Goal: Obtain resource: Download file/media

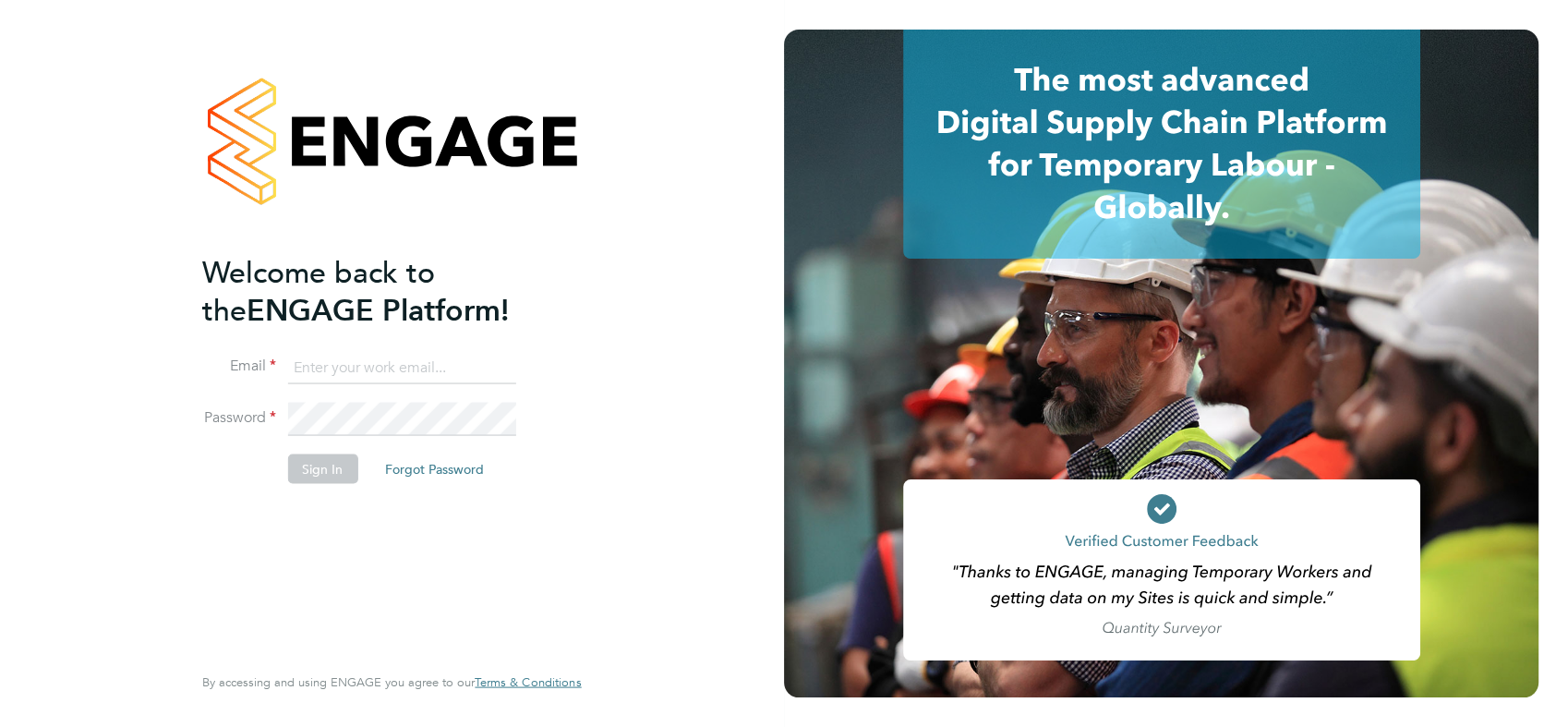
type input "chay.lee.wo@countrysidepartnerships.com"
click at [428, 436] on li "Password" at bounding box center [382, 428] width 360 height 52
click at [354, 469] on button "Sign In" at bounding box center [323, 468] width 70 height 30
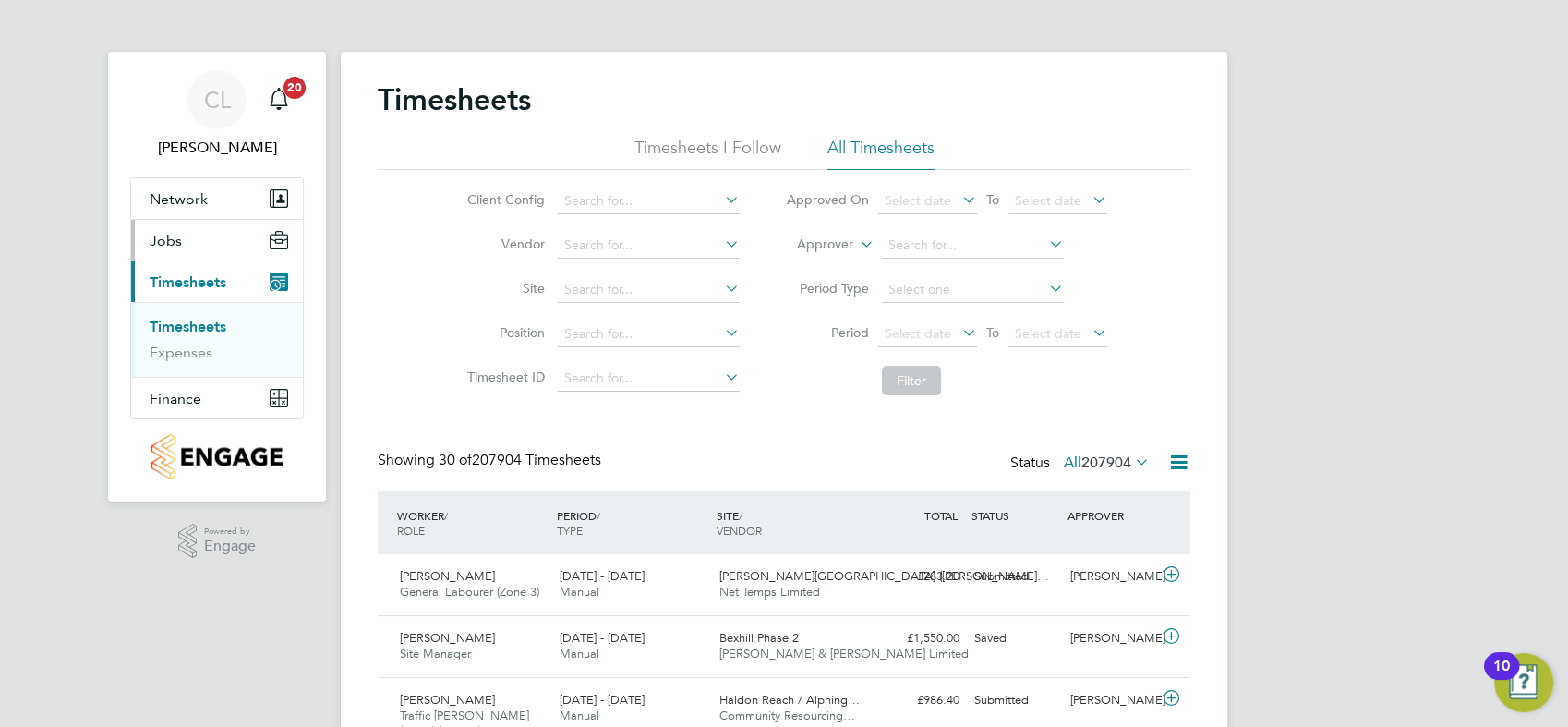
click at [174, 246] on span "Jobs" at bounding box center [166, 240] width 32 height 18
click at [206, 315] on link "Placements" at bounding box center [188, 311] width 77 height 18
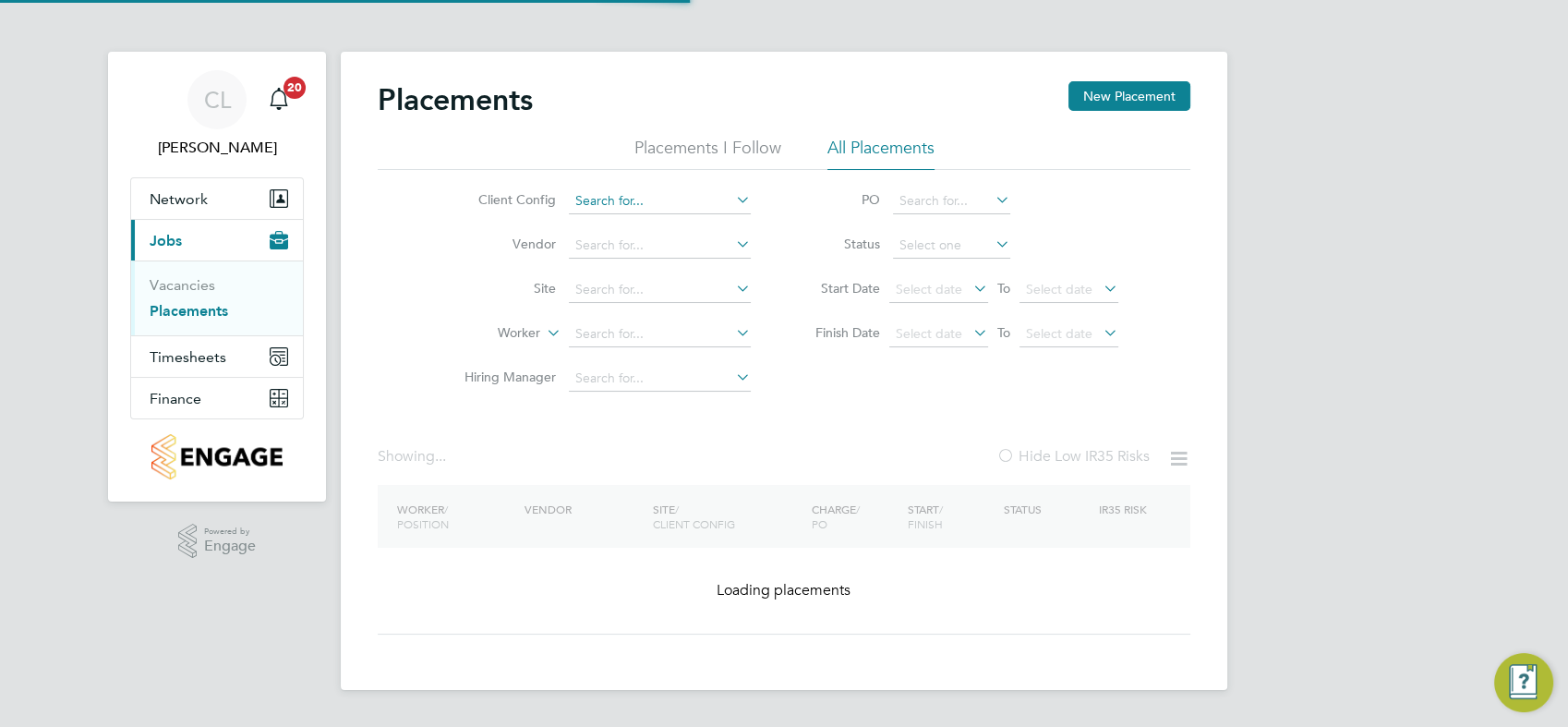
click at [650, 203] on input at bounding box center [660, 202] width 182 height 26
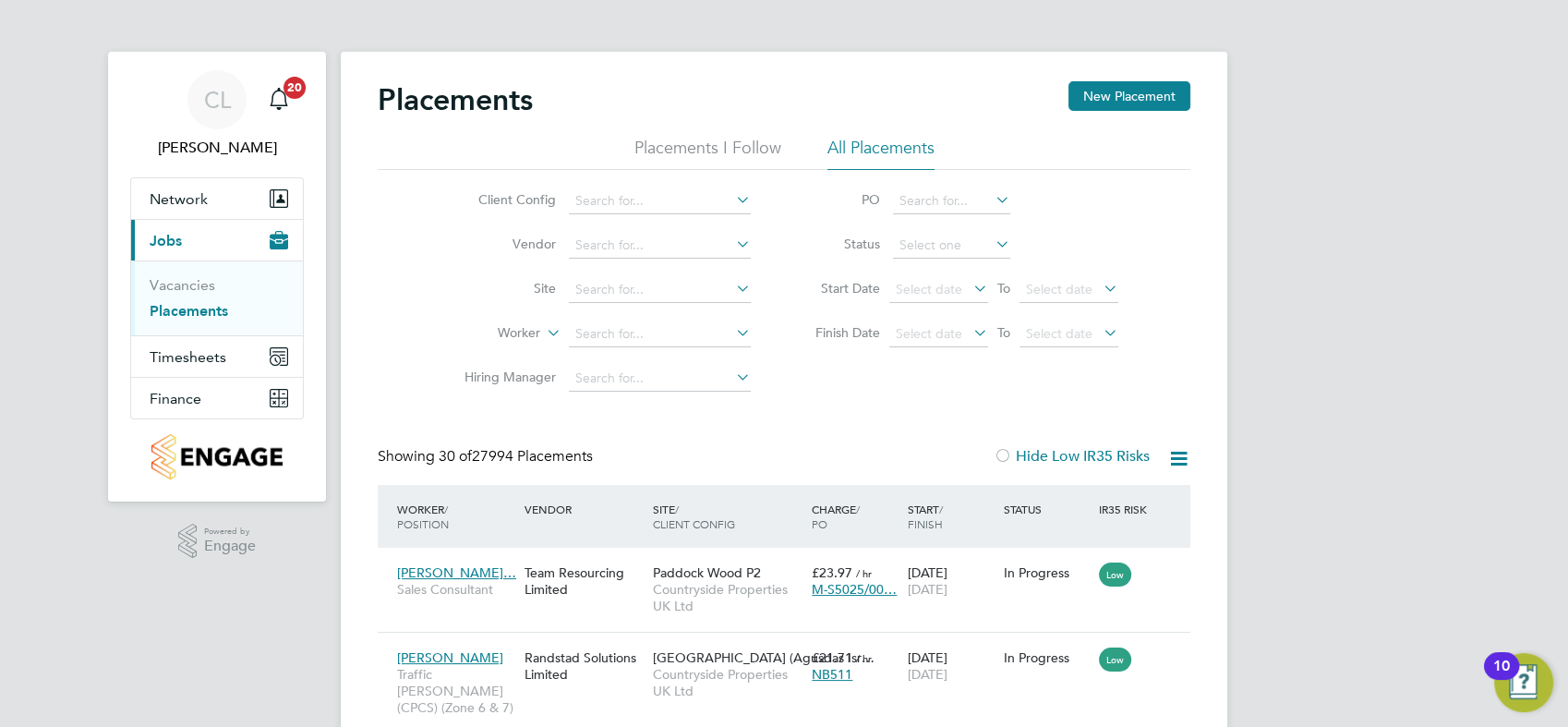
drag, startPoint x: 707, startPoint y: 281, endPoint x: 625, endPoint y: 242, distance: 90.8
click at [707, 281] on li "[GEOGRAPHIC_DATA] ([GEOGRAPHIC_DATA]) LLP" at bounding box center [805, 277] width 473 height 25
type input "[GEOGRAPHIC_DATA] ([GEOGRAPHIC_DATA]) LLP"
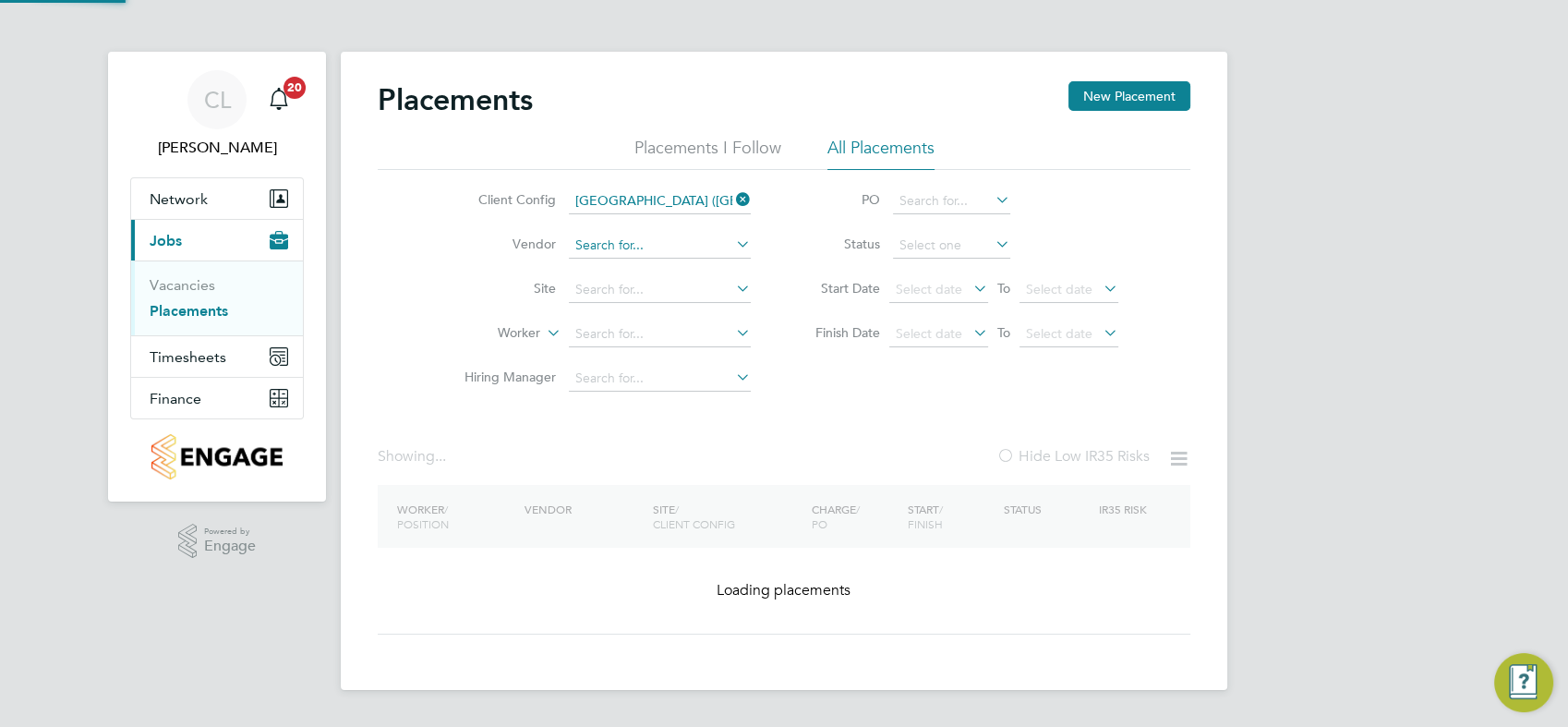
click at [651, 245] on input at bounding box center [660, 246] width 182 height 26
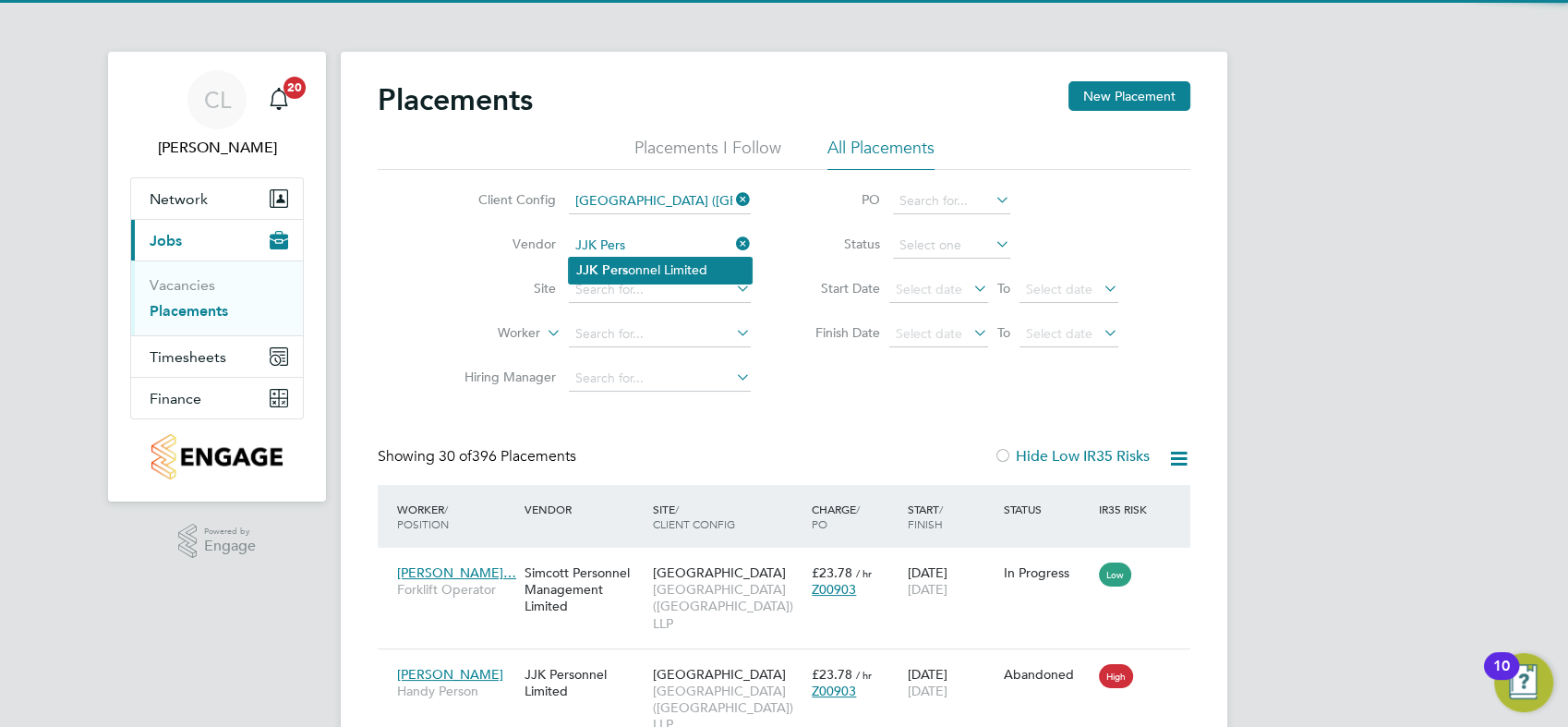
type input "JJK Personnel Limited"
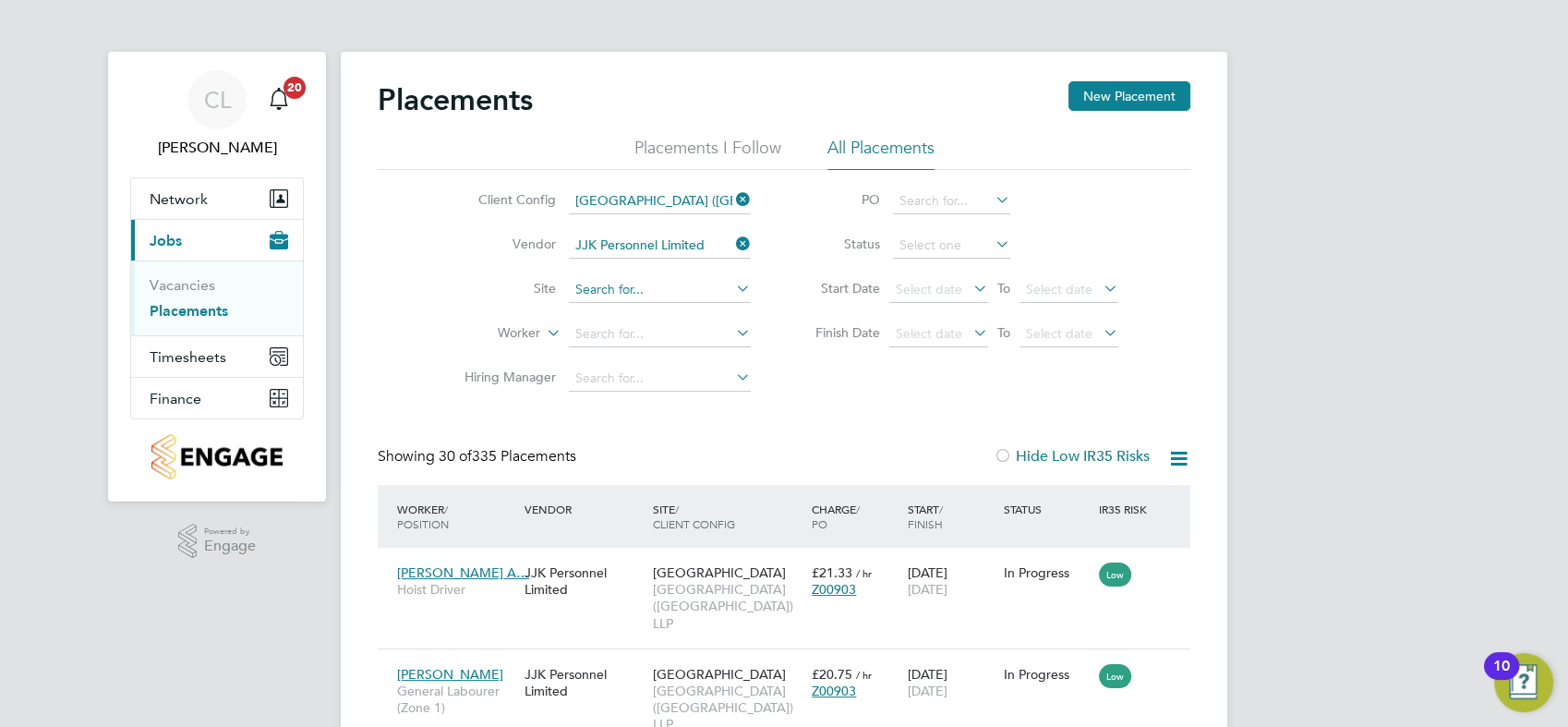
click at [643, 283] on input at bounding box center [660, 290] width 182 height 26
click at [967, 380] on div "Client Config [GEOGRAPHIC_DATA] (Metropolitan Countryside) LLP Vendor JJK Perso…" at bounding box center [784, 286] width 813 height 231
click at [678, 289] on input at bounding box center [660, 290] width 182 height 26
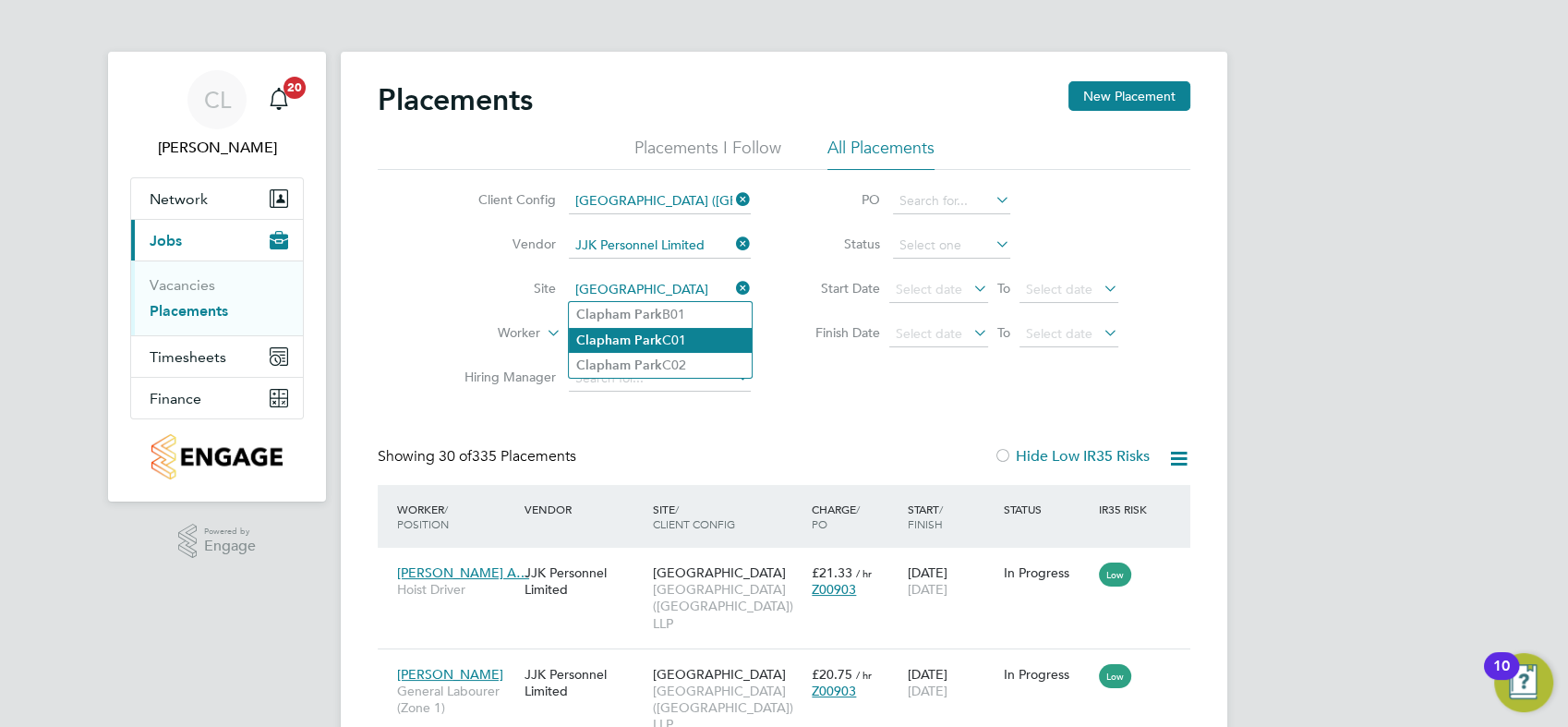
type input "[GEOGRAPHIC_DATA]"
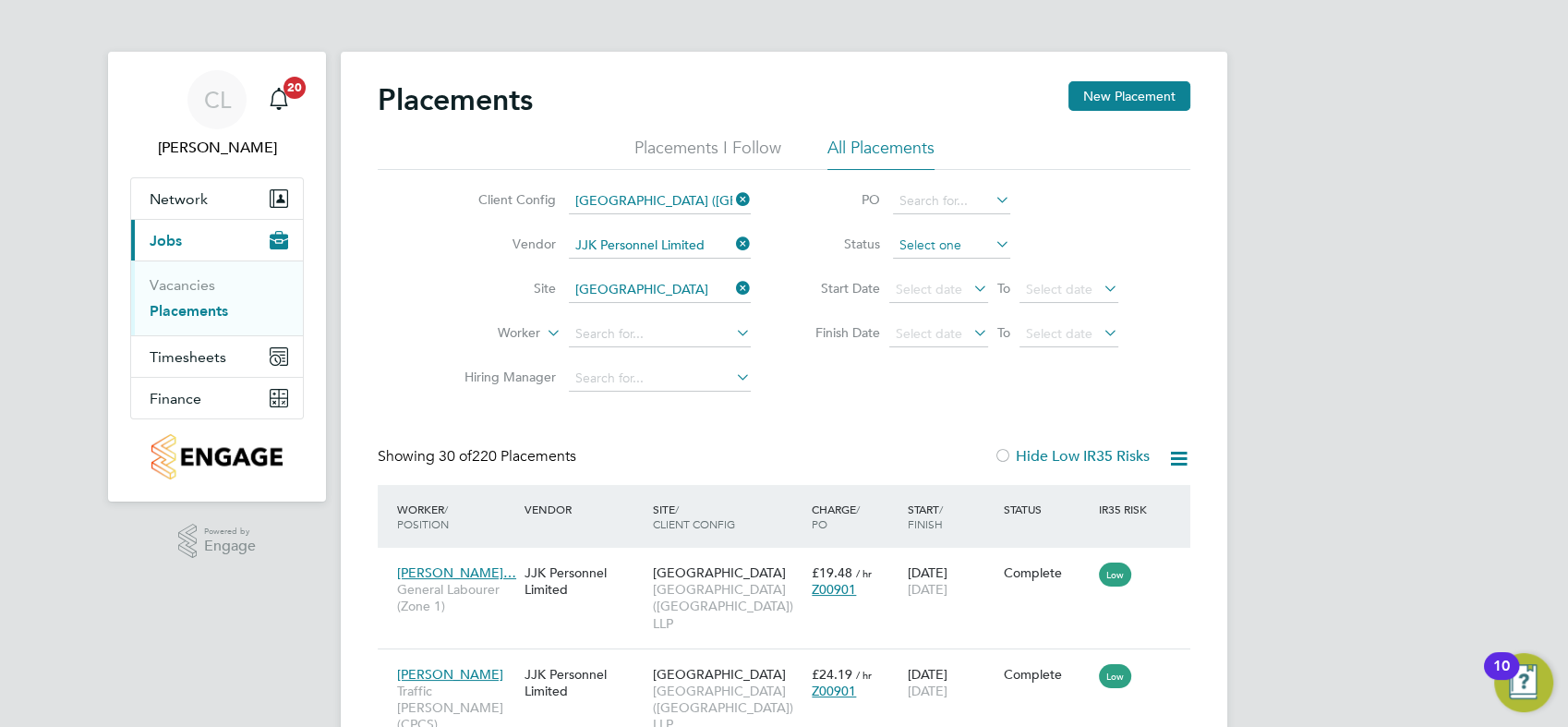
click at [959, 241] on input at bounding box center [952, 246] width 117 height 26
click at [938, 264] on li "Active" at bounding box center [953, 270] width 118 height 24
type input "Active"
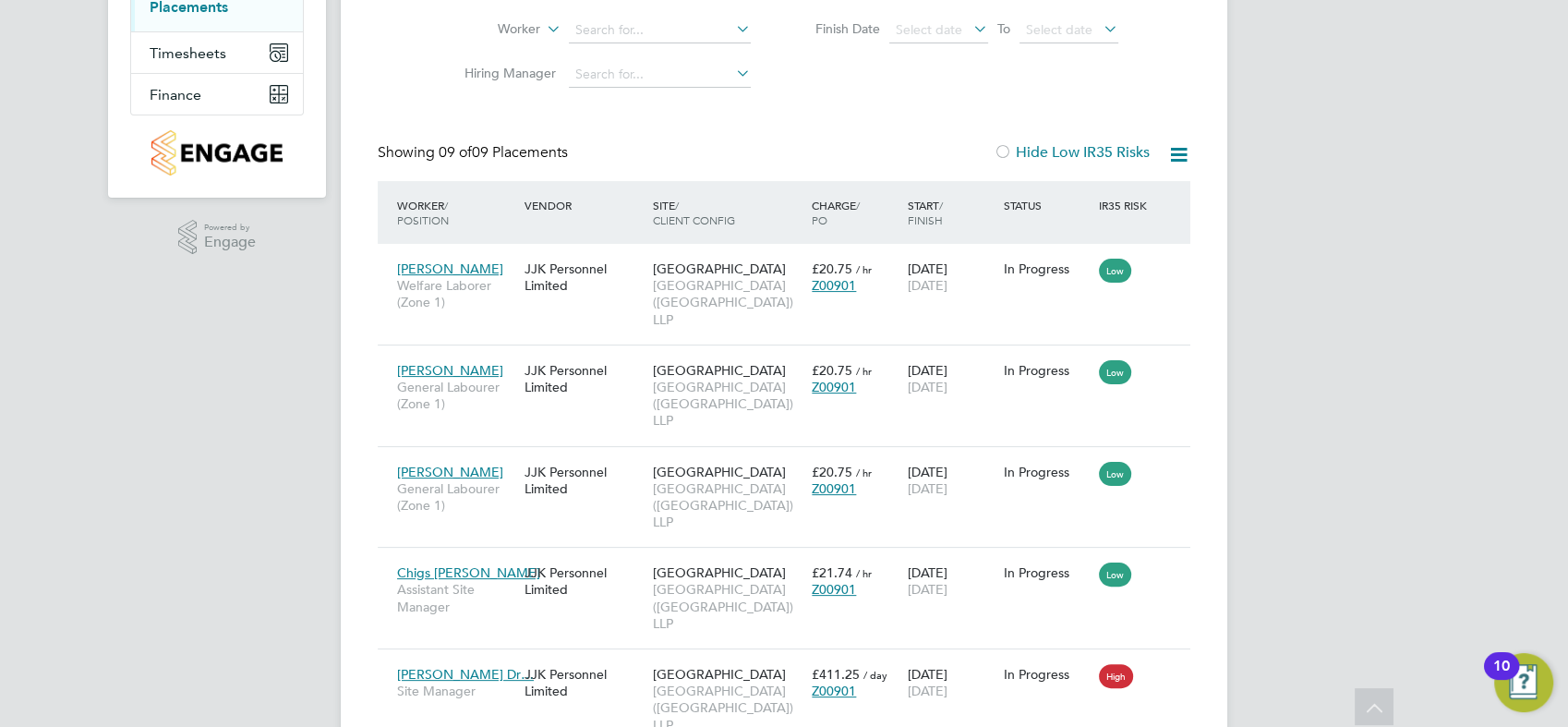
click at [1186, 154] on icon at bounding box center [1179, 154] width 23 height 23
click at [1111, 193] on li "Download Placements Report" at bounding box center [1088, 199] width 197 height 26
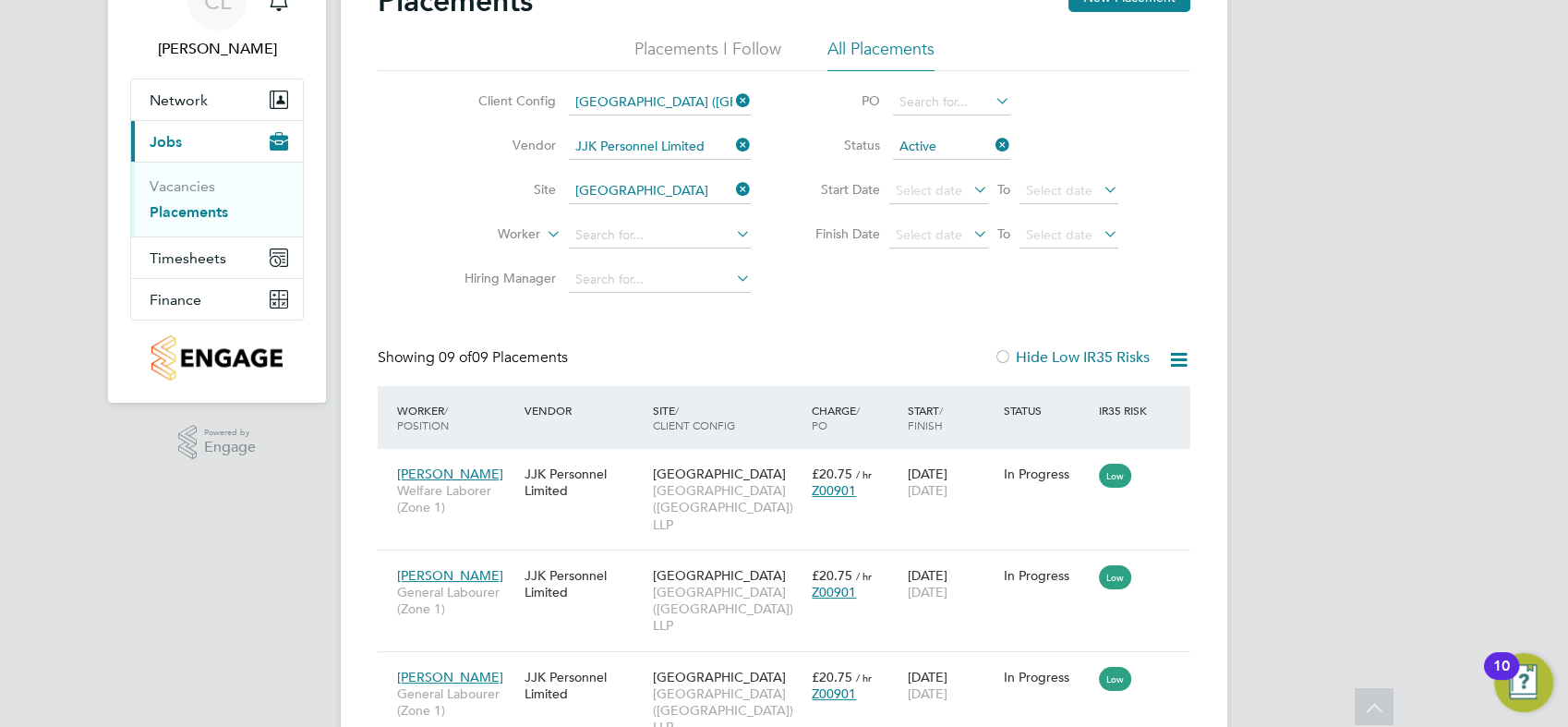
click at [834, 320] on div "Placements New Placement Placements I Follow All Placements Client Config [GEOG…" at bounding box center [784, 672] width 813 height 1379
drag, startPoint x: 843, startPoint y: 320, endPoint x: 1308, endPoint y: 16, distance: 555.6
click at [843, 318] on div "Placements New Placement Placements I Follow All Placements Client Config [GEOG…" at bounding box center [784, 672] width 813 height 1379
drag, startPoint x: 735, startPoint y: 141, endPoint x: 707, endPoint y: 141, distance: 28.0
click at [733, 141] on icon at bounding box center [733, 145] width 0 height 26
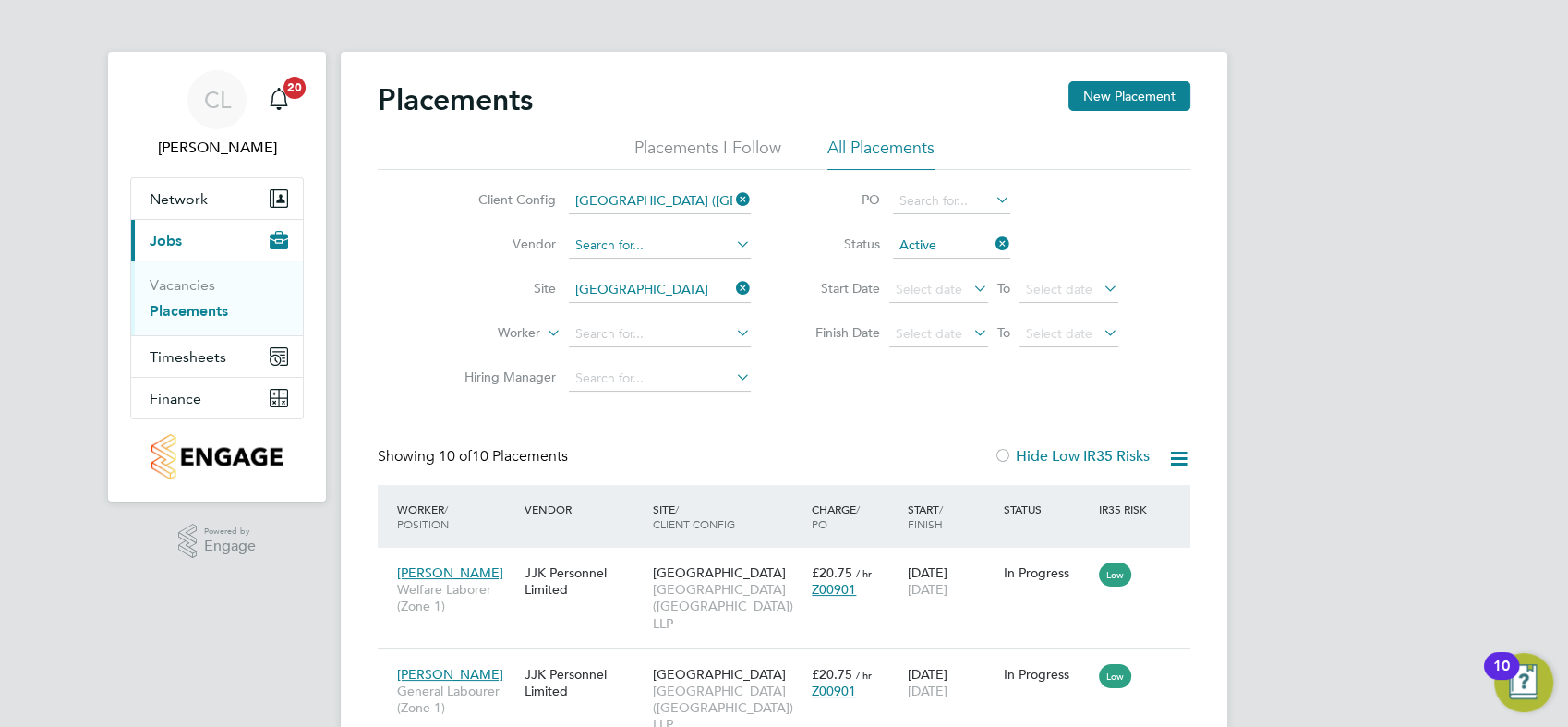
click at [631, 250] on input at bounding box center [660, 246] width 182 height 26
type input "Skilled Careers Ltd"
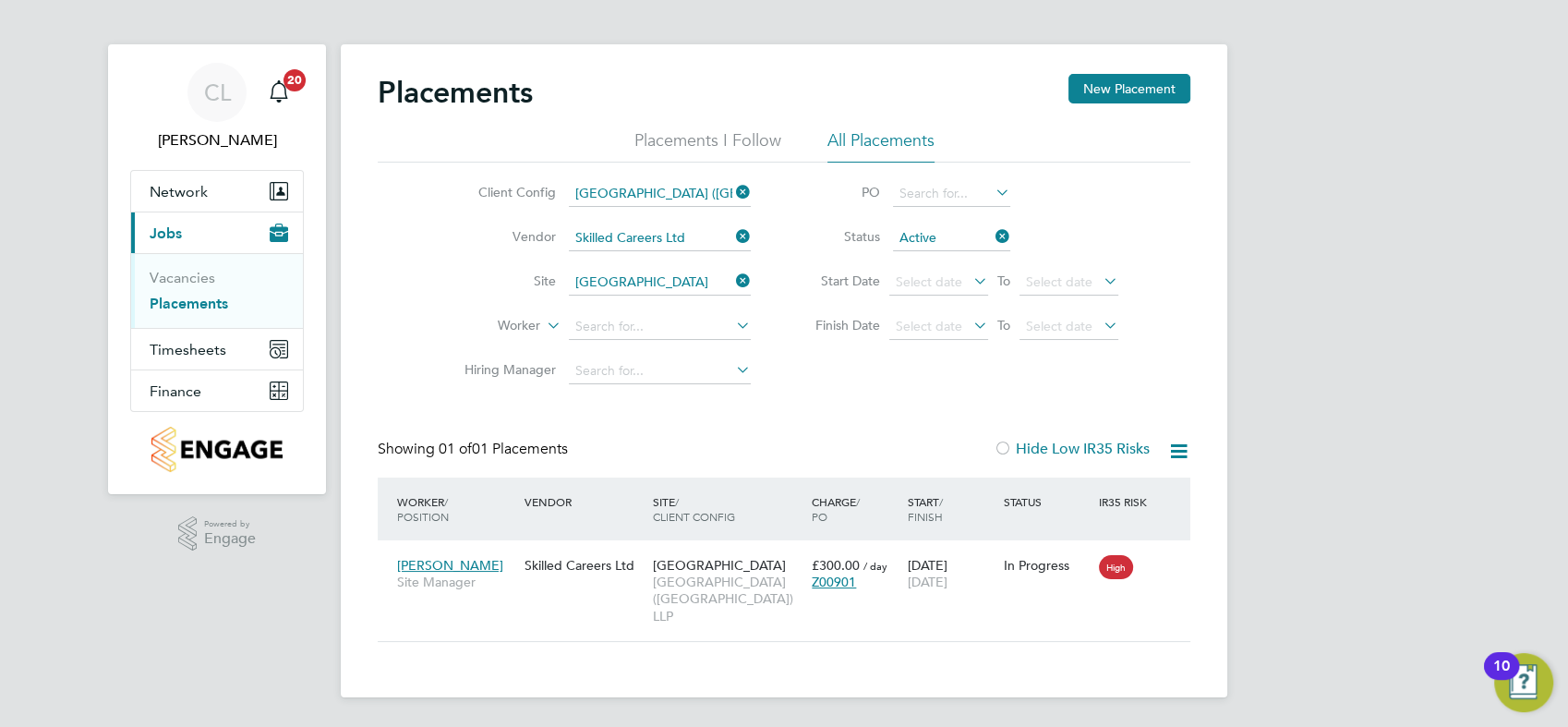
click at [1175, 449] on icon at bounding box center [1179, 450] width 23 height 23
click at [1102, 480] on div "Download Placements Report" at bounding box center [1088, 495] width 217 height 46
click at [1174, 449] on icon at bounding box center [1179, 450] width 23 height 23
click at [1117, 498] on li "Download Placements Report" at bounding box center [1088, 495] width 197 height 26
click at [894, 407] on div "Placements New Placement Placements I Follow All Placements Client Config [GEOG…" at bounding box center [784, 358] width 813 height 568
